Goal: Task Accomplishment & Management: Use online tool/utility

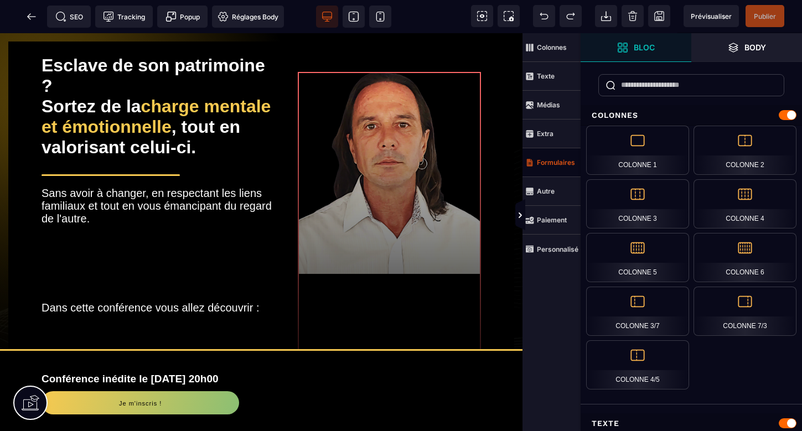
click at [554, 162] on strong "Formulaires" at bounding box center [556, 162] width 38 height 8
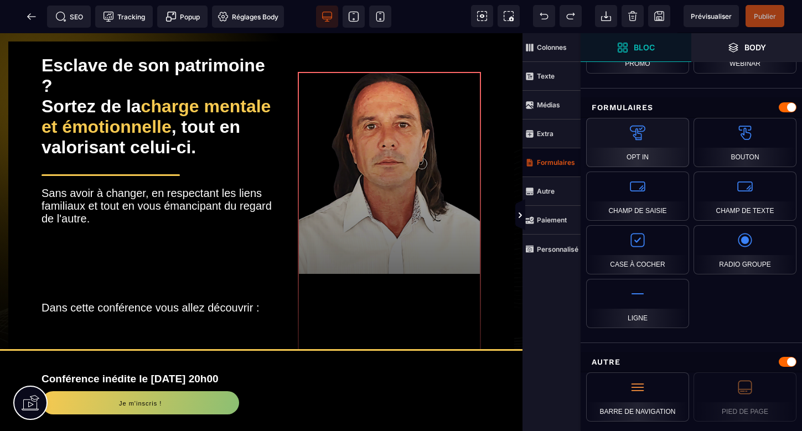
click at [636, 133] on div "Opt In" at bounding box center [637, 142] width 103 height 49
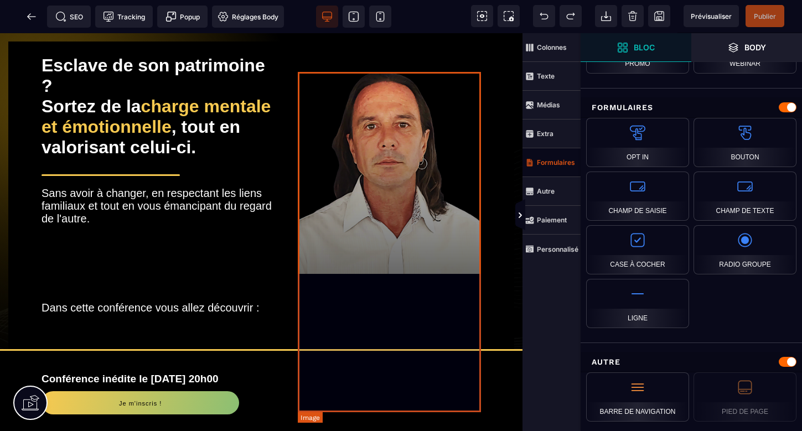
scroll to position [0, 0]
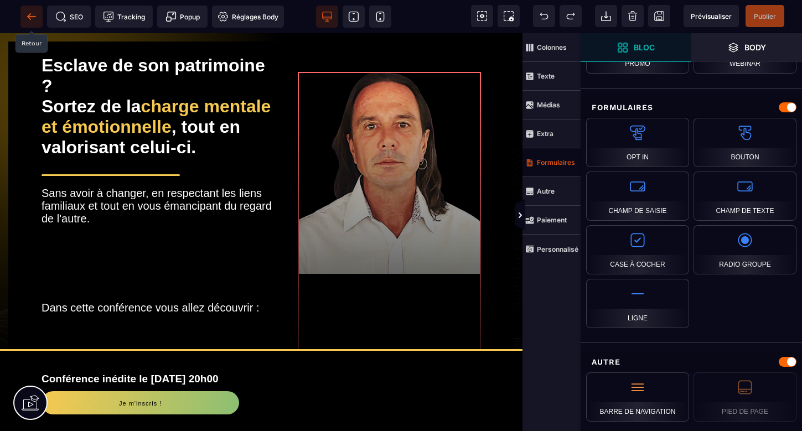
click at [34, 12] on icon at bounding box center [31, 16] width 11 height 11
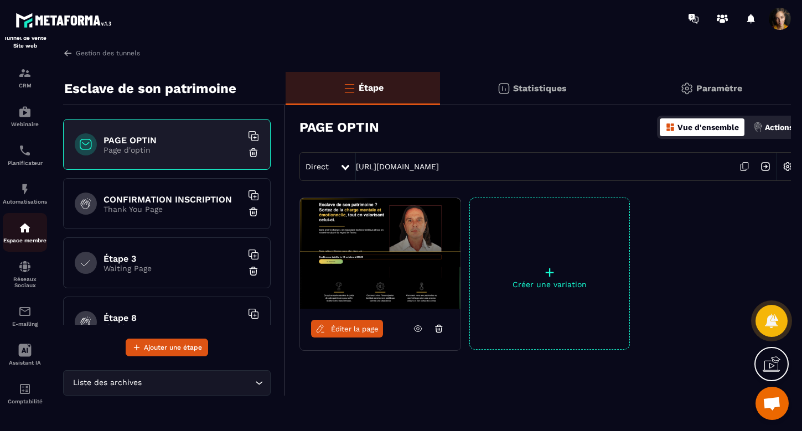
scroll to position [74, 0]
click at [702, 86] on p "Paramètre" at bounding box center [720, 88] width 46 height 11
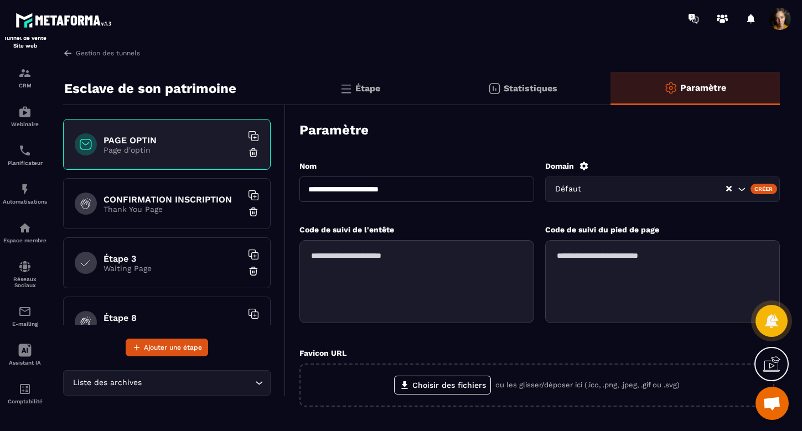
scroll to position [0, 0]
click at [519, 78] on div "Statistiques" at bounding box center [522, 88] width 177 height 33
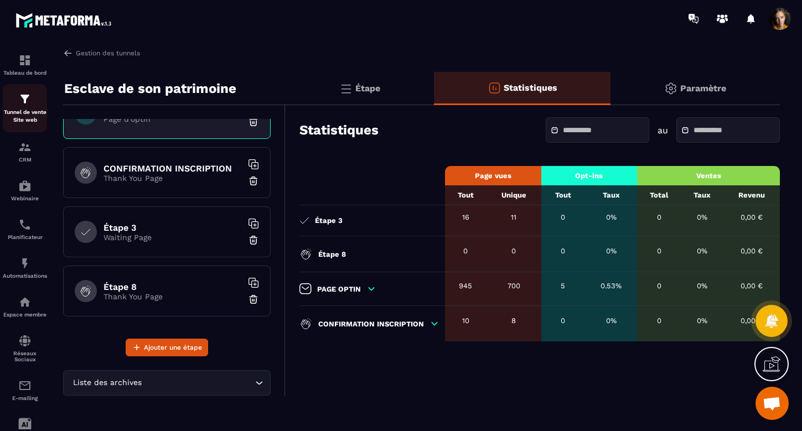
click at [27, 107] on div "Tunnel de vente Site web" at bounding box center [25, 108] width 44 height 32
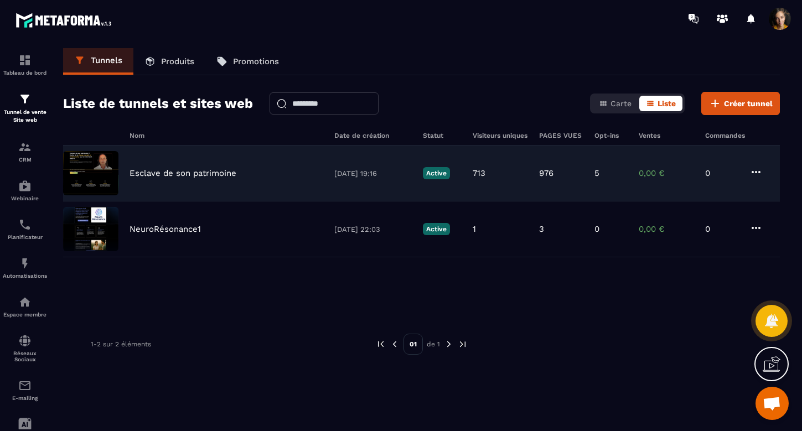
click at [219, 172] on p "Esclave de son patrimoine" at bounding box center [183, 173] width 107 height 10
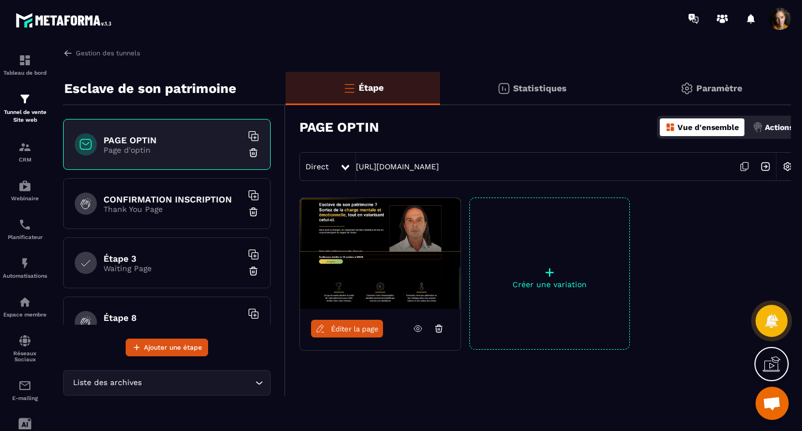
click at [786, 163] on img at bounding box center [788, 166] width 21 height 21
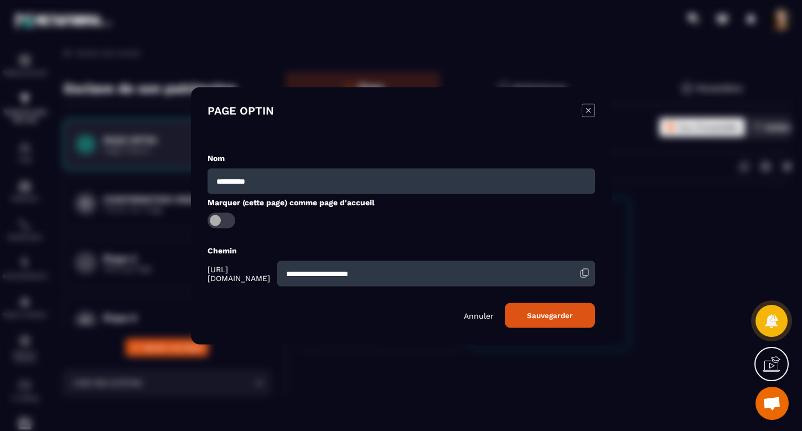
click at [588, 109] on icon "Modal window" at bounding box center [588, 110] width 13 height 13
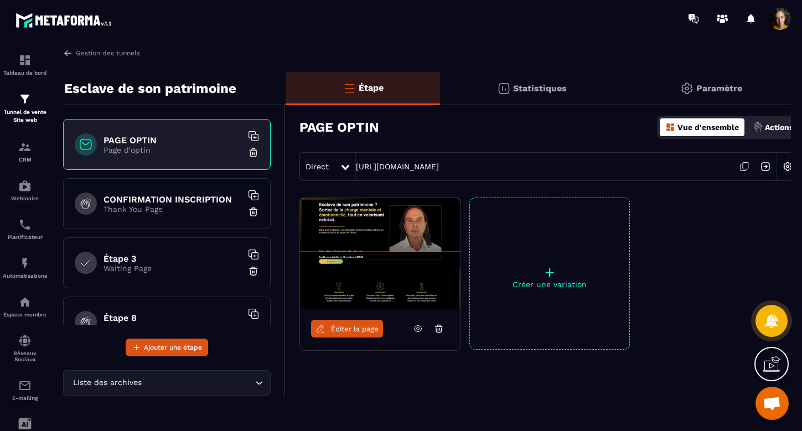
click at [773, 126] on p "Actions" at bounding box center [779, 127] width 28 height 9
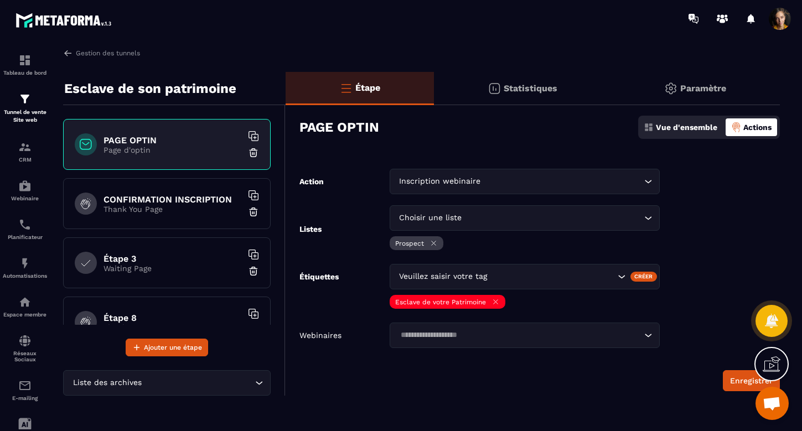
click at [684, 122] on div "Vue d'ensemble" at bounding box center [680, 128] width 79 height 18
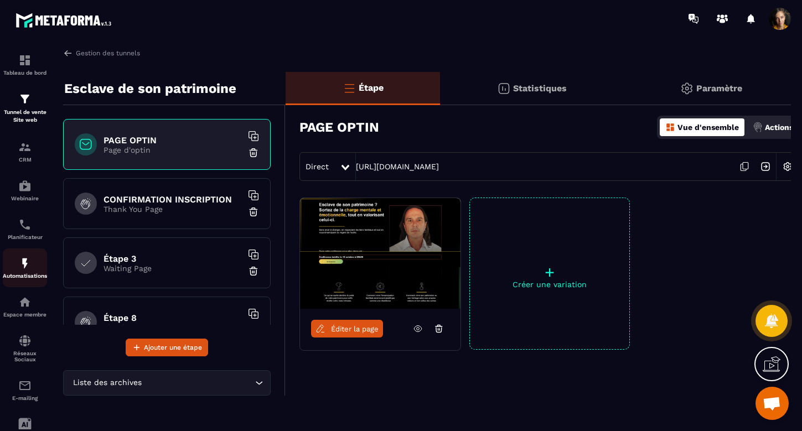
click at [25, 256] on link "Automatisations" at bounding box center [25, 268] width 44 height 39
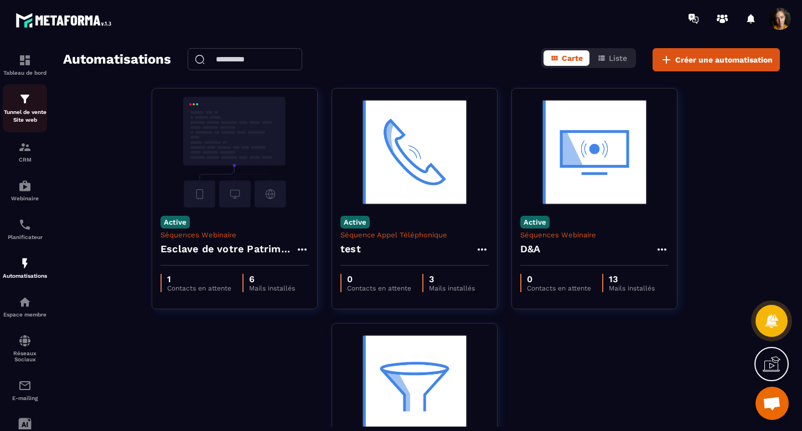
click at [26, 109] on p "Tunnel de vente Site web" at bounding box center [25, 117] width 44 height 16
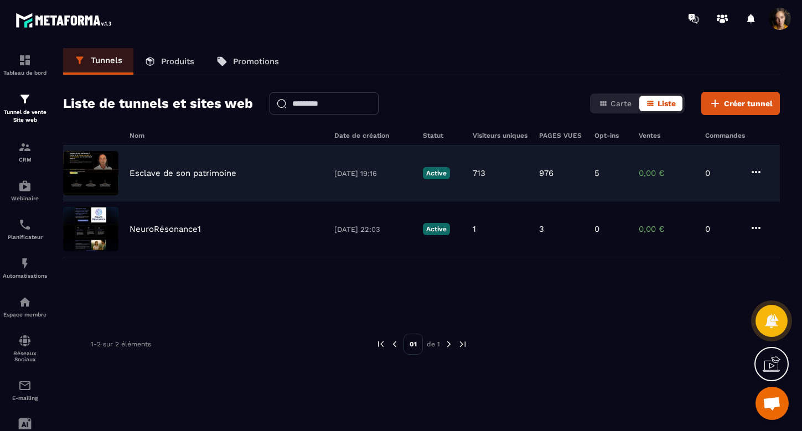
click at [221, 169] on p "Esclave de son patrimoine" at bounding box center [183, 173] width 107 height 10
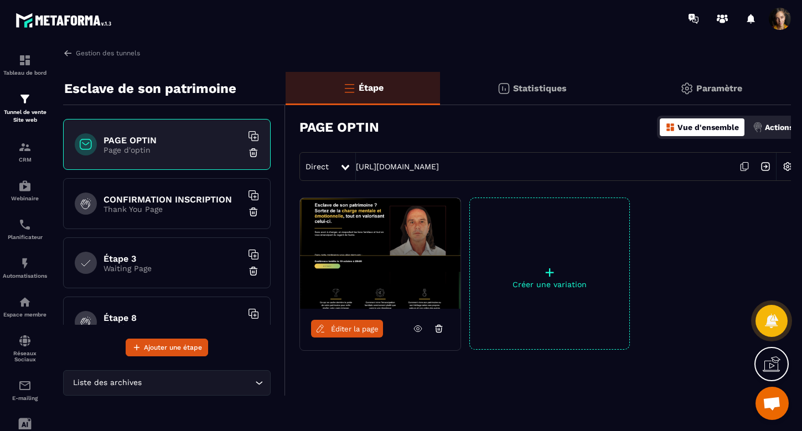
click at [699, 84] on p "Paramètre" at bounding box center [720, 88] width 46 height 11
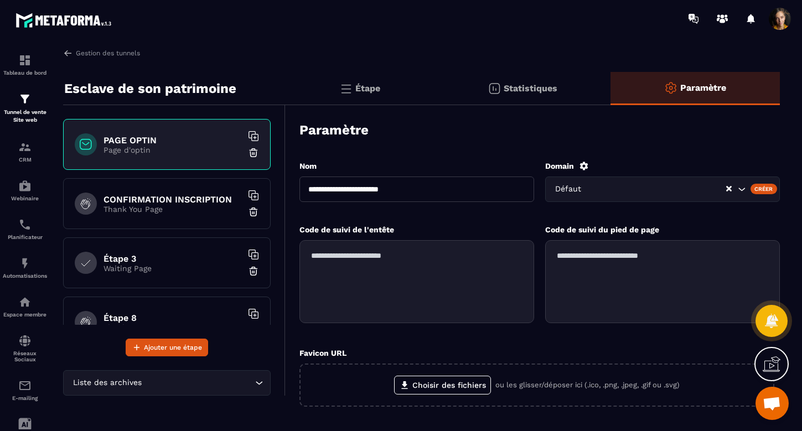
click at [522, 86] on p "Statistiques" at bounding box center [531, 88] width 54 height 11
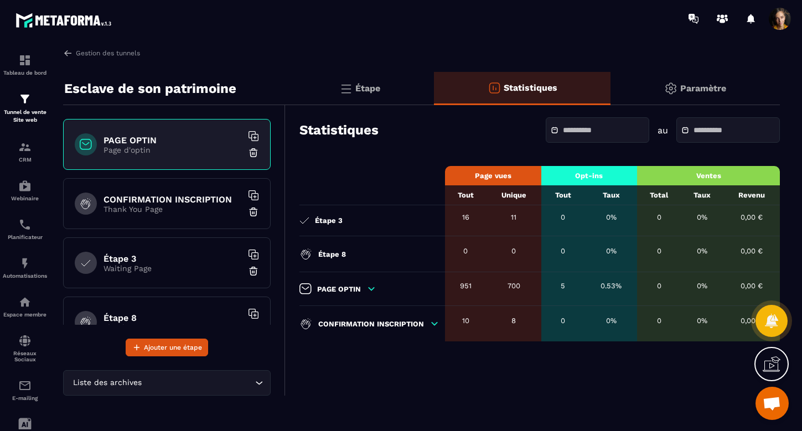
click at [368, 81] on div "Étape" at bounding box center [360, 88] width 148 height 33
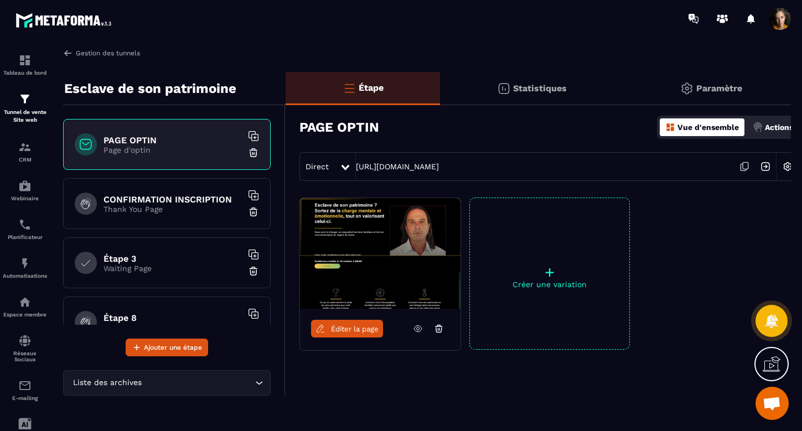
click at [98, 52] on link "Gestion des tunnels" at bounding box center [101, 53] width 77 height 10
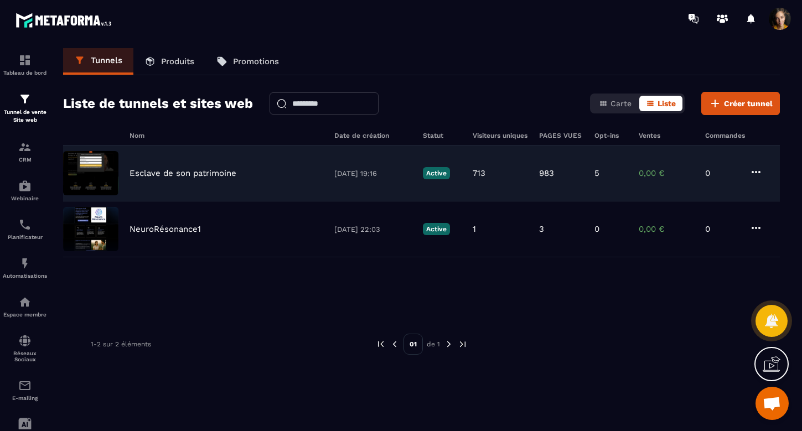
click at [182, 172] on p "Esclave de son patrimoine" at bounding box center [183, 173] width 107 height 10
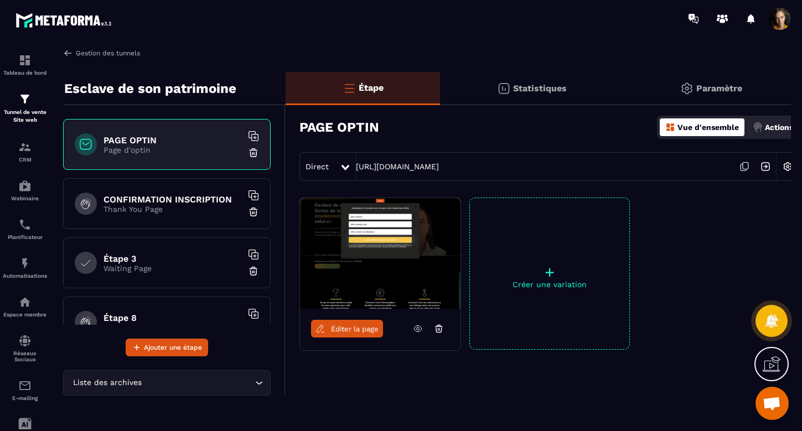
click at [93, 50] on link "Gestion des tunnels" at bounding box center [101, 53] width 77 height 10
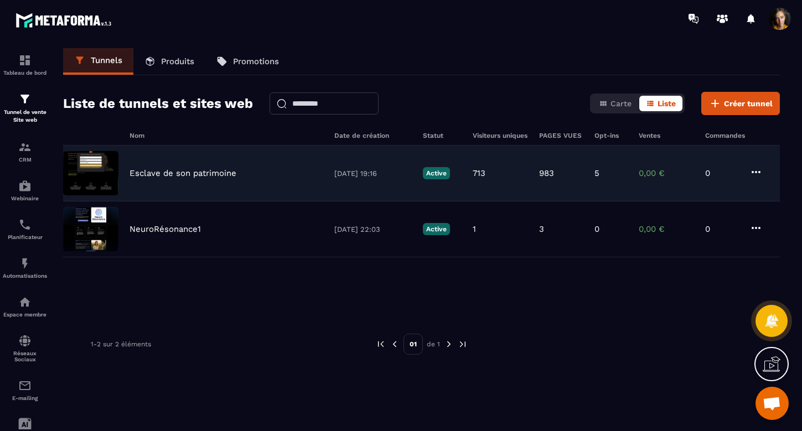
click at [759, 172] on icon at bounding box center [756, 172] width 9 height 2
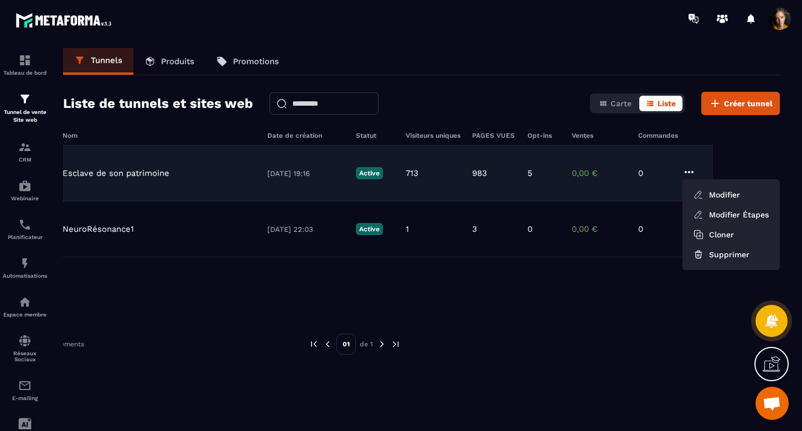
scroll to position [0, 67]
click at [729, 212] on link "Modifier Étapes" at bounding box center [731, 215] width 89 height 20
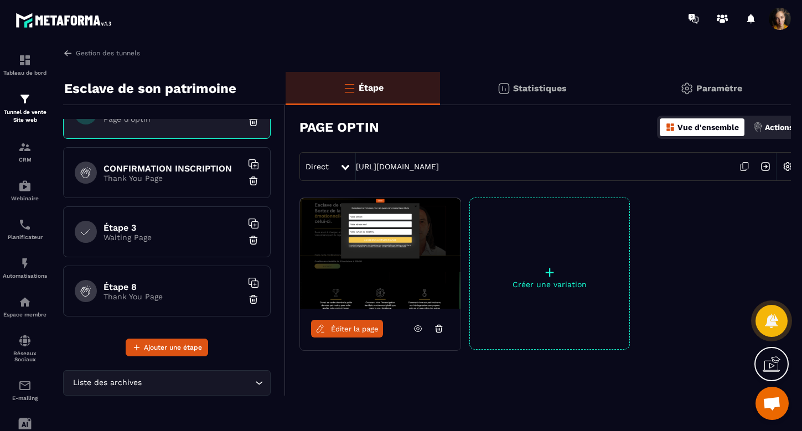
scroll to position [31, 0]
click at [363, 331] on span "Éditer la page" at bounding box center [355, 329] width 48 height 8
